Goal: Book appointment/travel/reservation

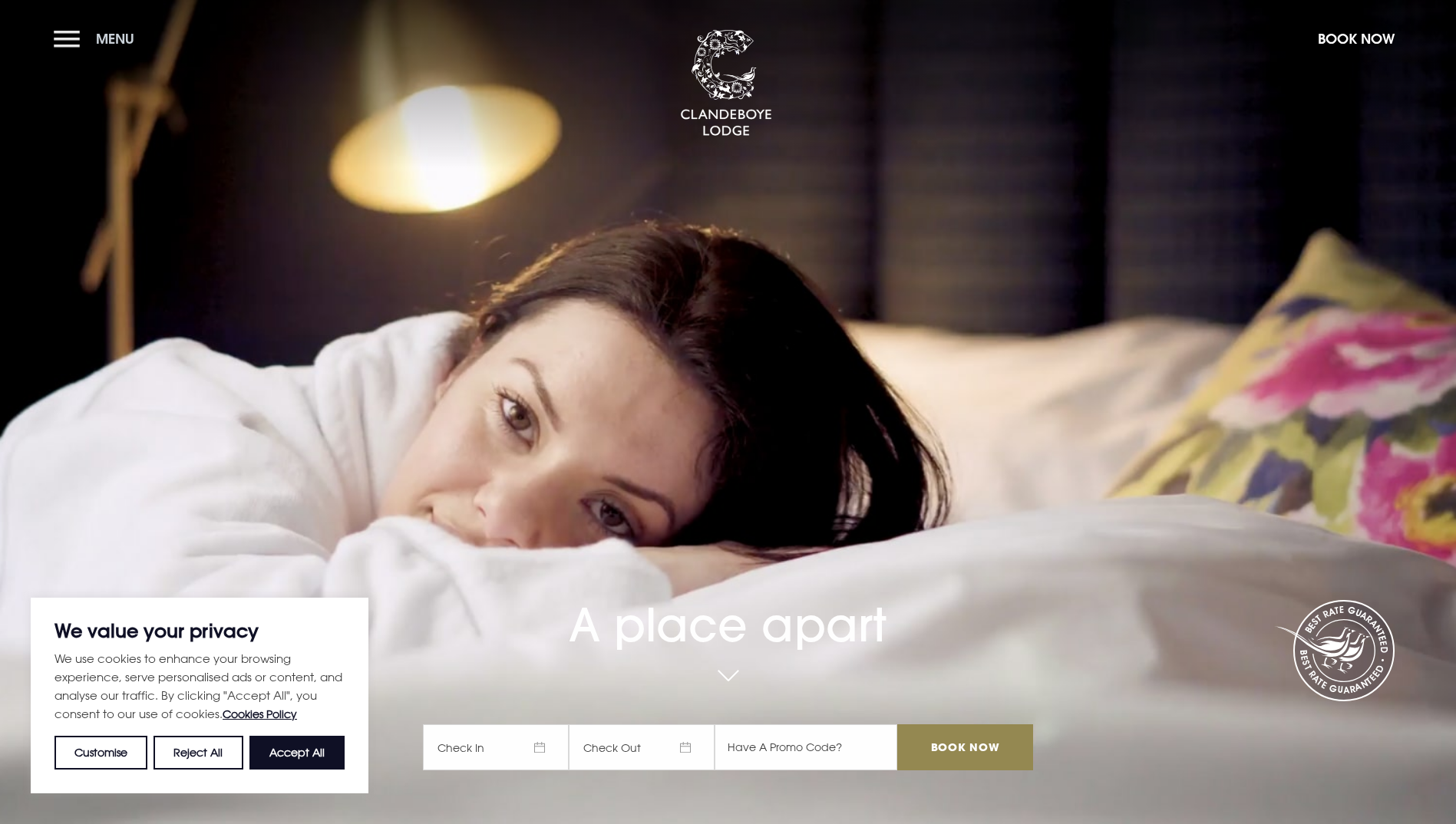
click at [68, 39] on button "Menu" at bounding box center [98, 38] width 88 height 33
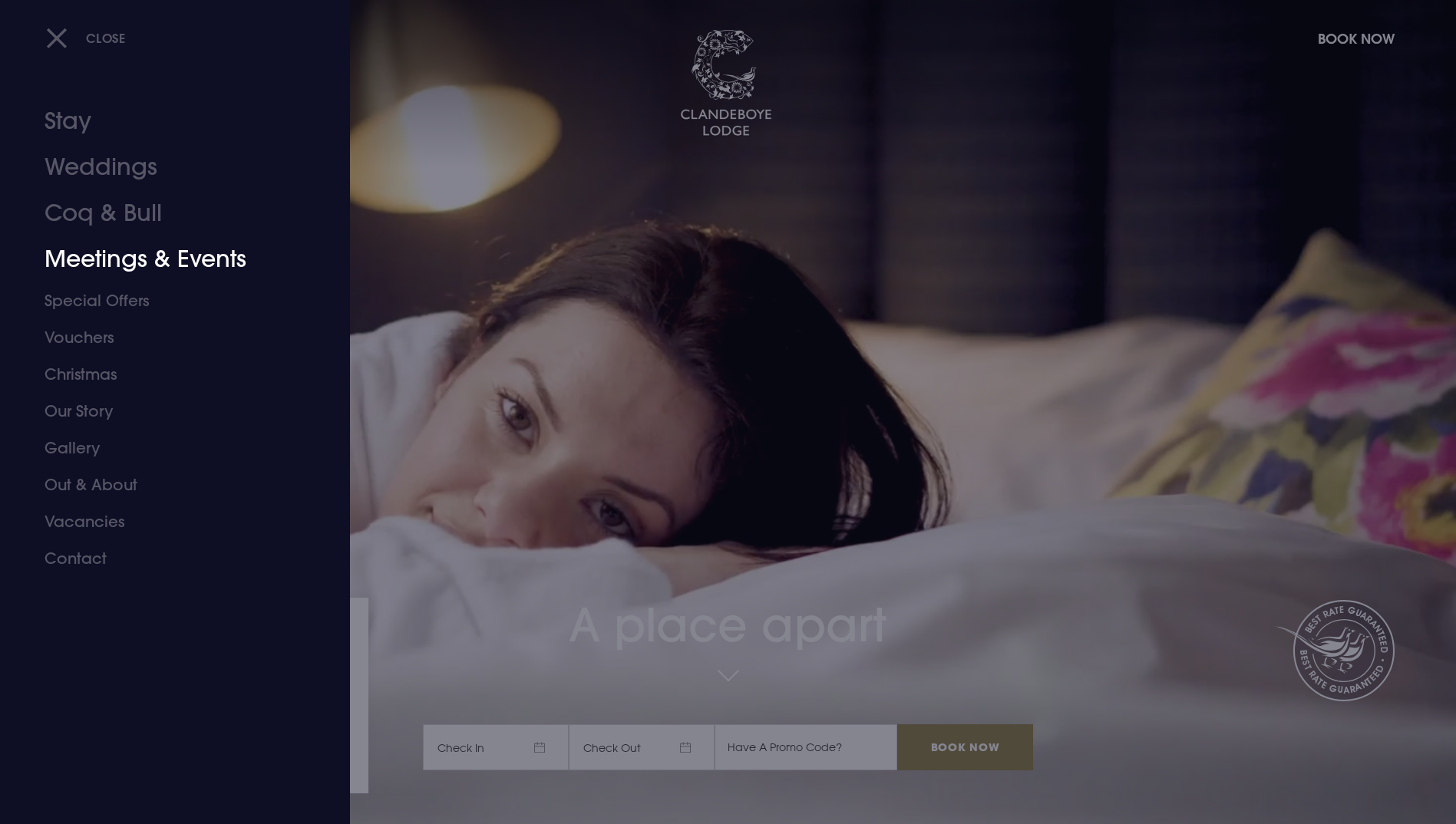
click at [118, 259] on link "Meetings & Events" at bounding box center [166, 259] width 243 height 46
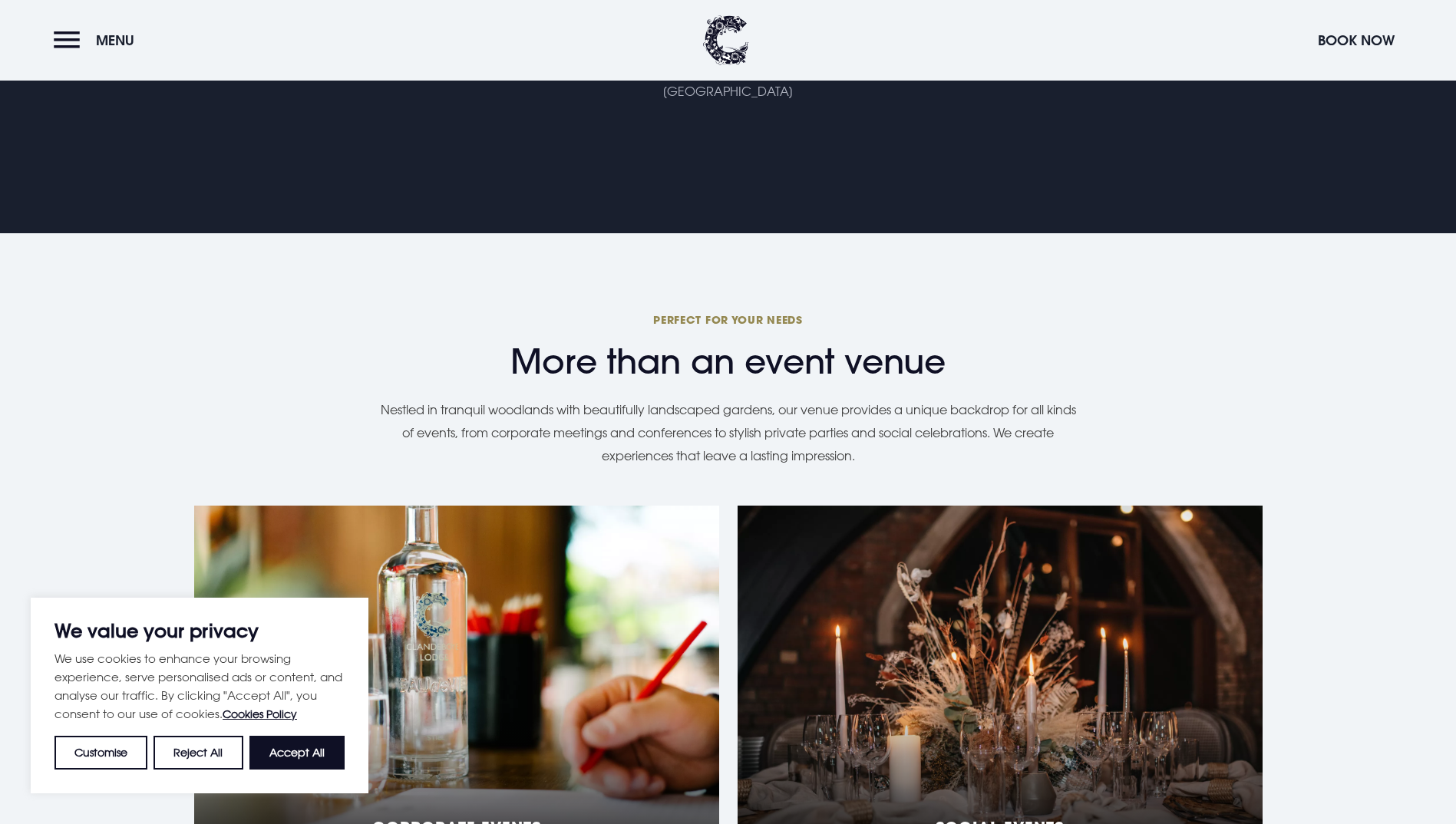
scroll to position [1228, 0]
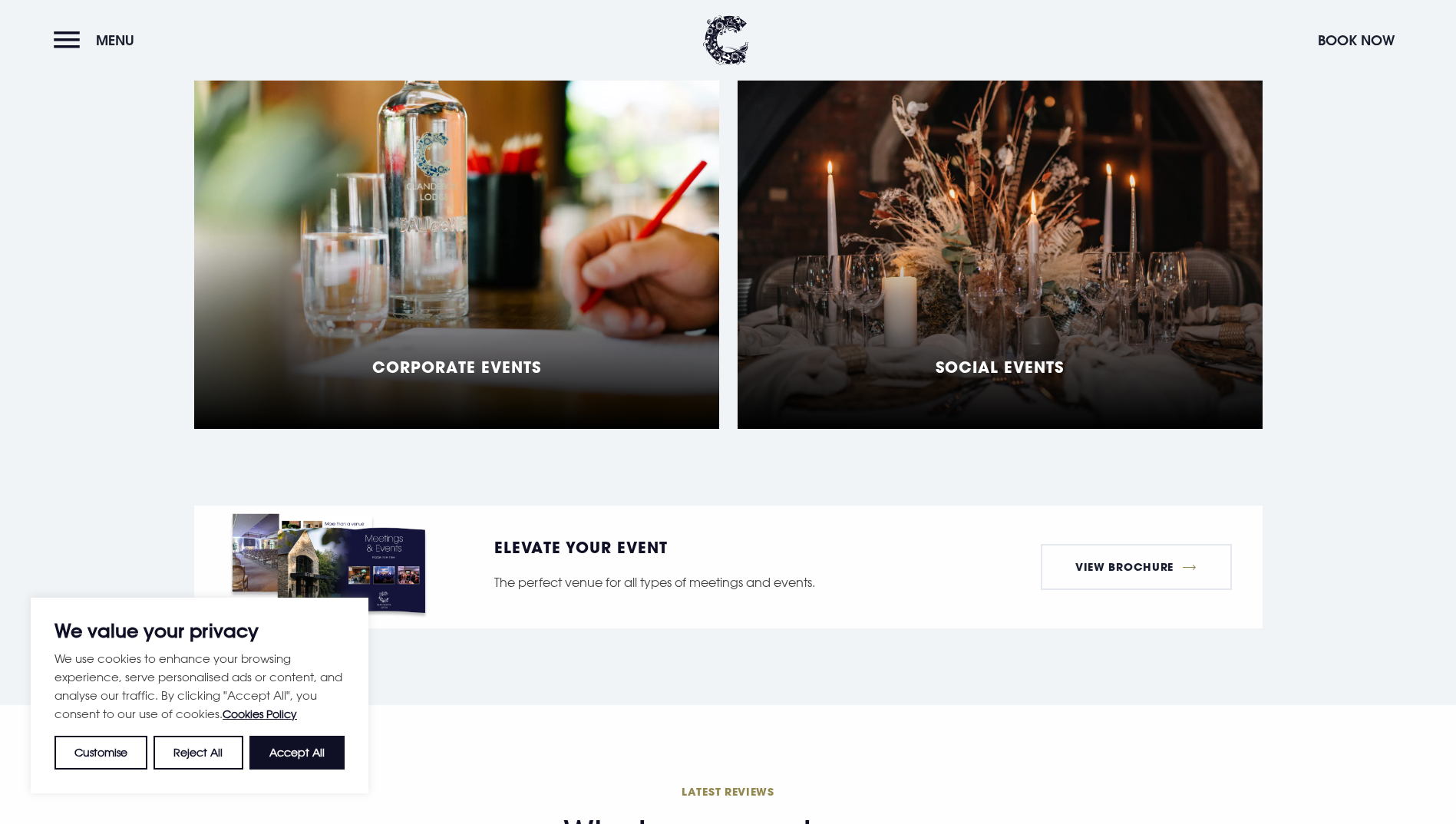
click at [879, 352] on div "Social Events" at bounding box center [1000, 237] width 525 height 384
